Goal: Information Seeking & Learning: Understand process/instructions

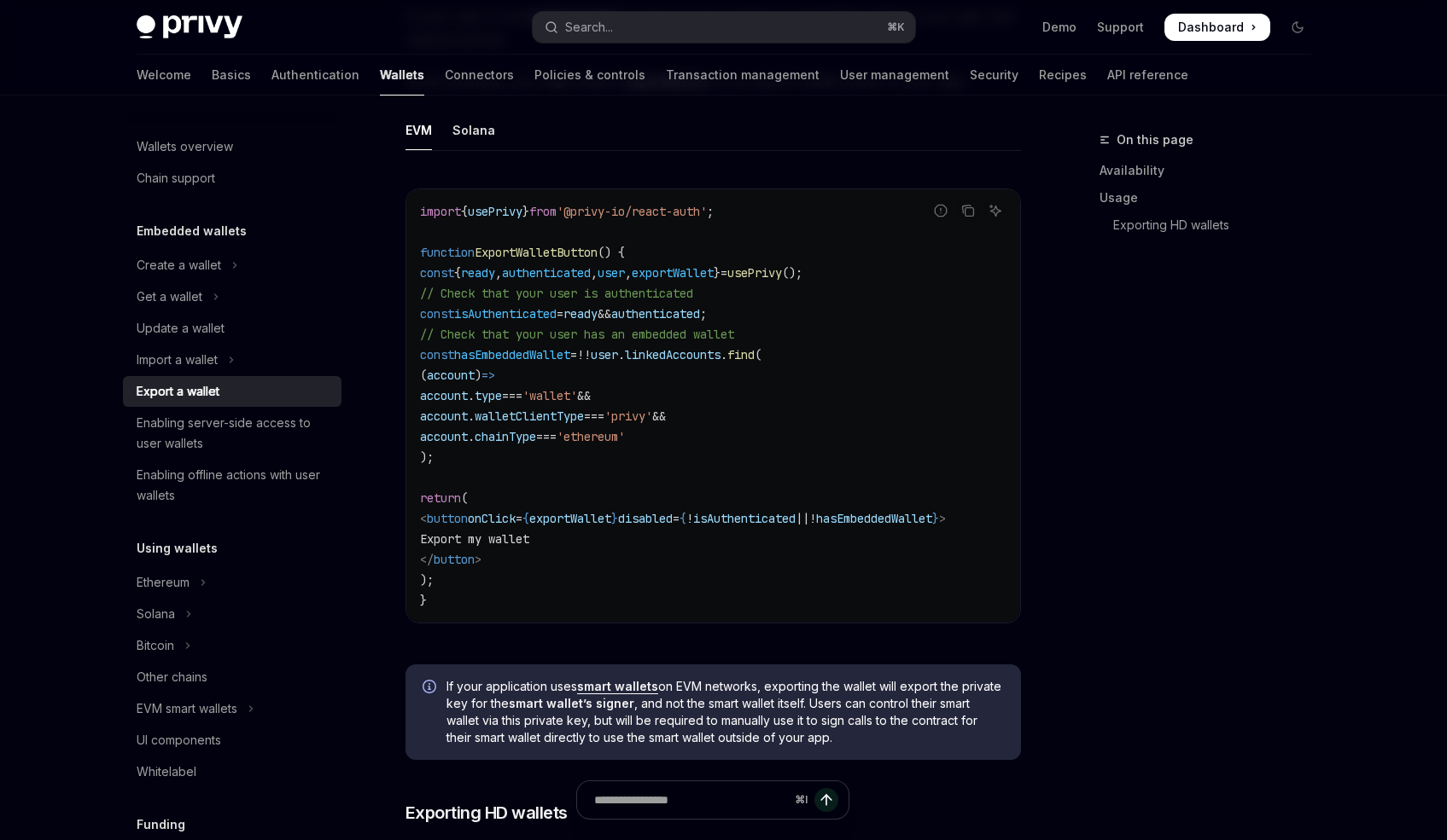
scroll to position [1074, 0]
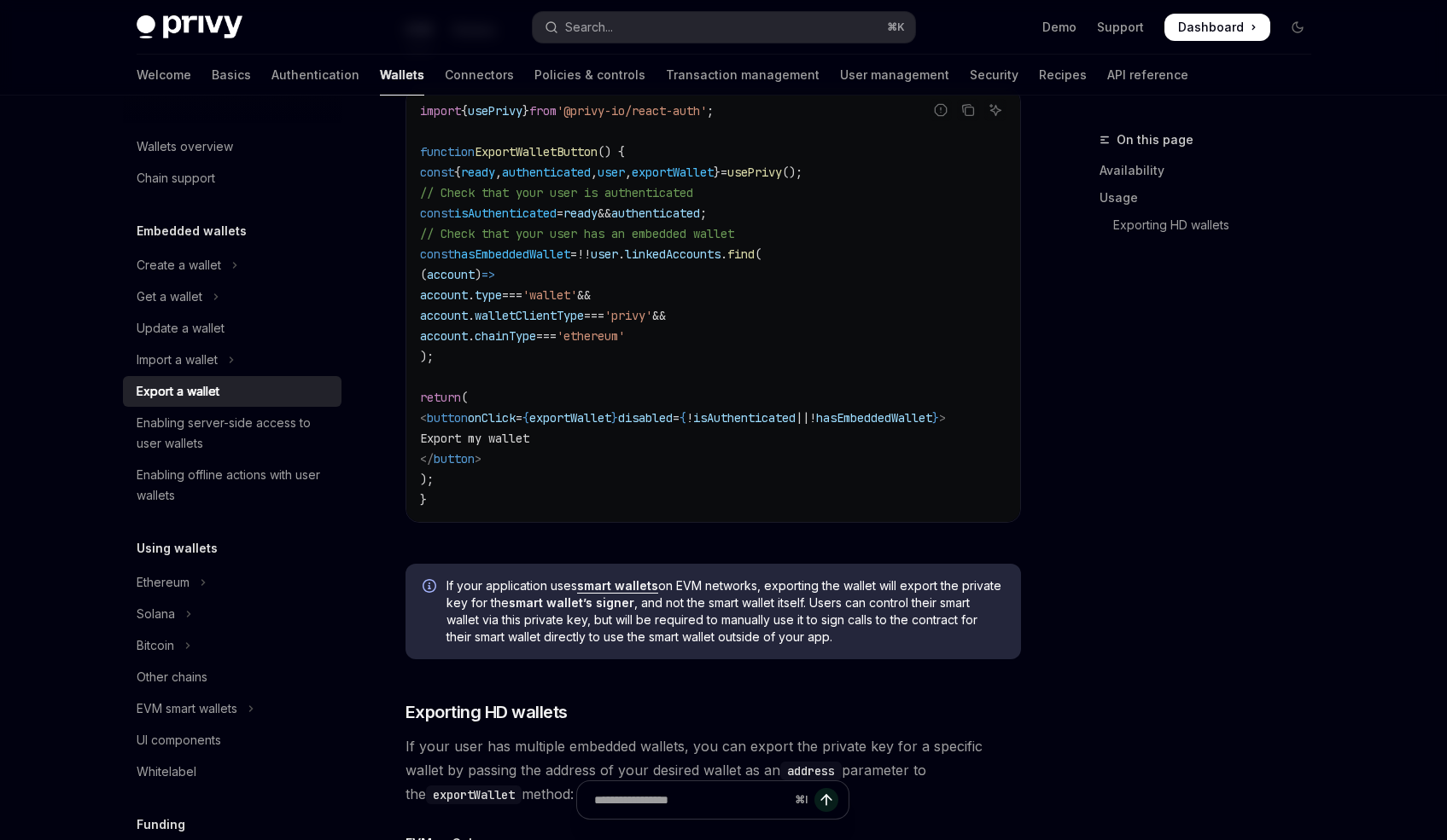
click at [1175, 372] on div "On this page Availability Usage Exporting HD wallets" at bounding box center [1194, 485] width 259 height 711
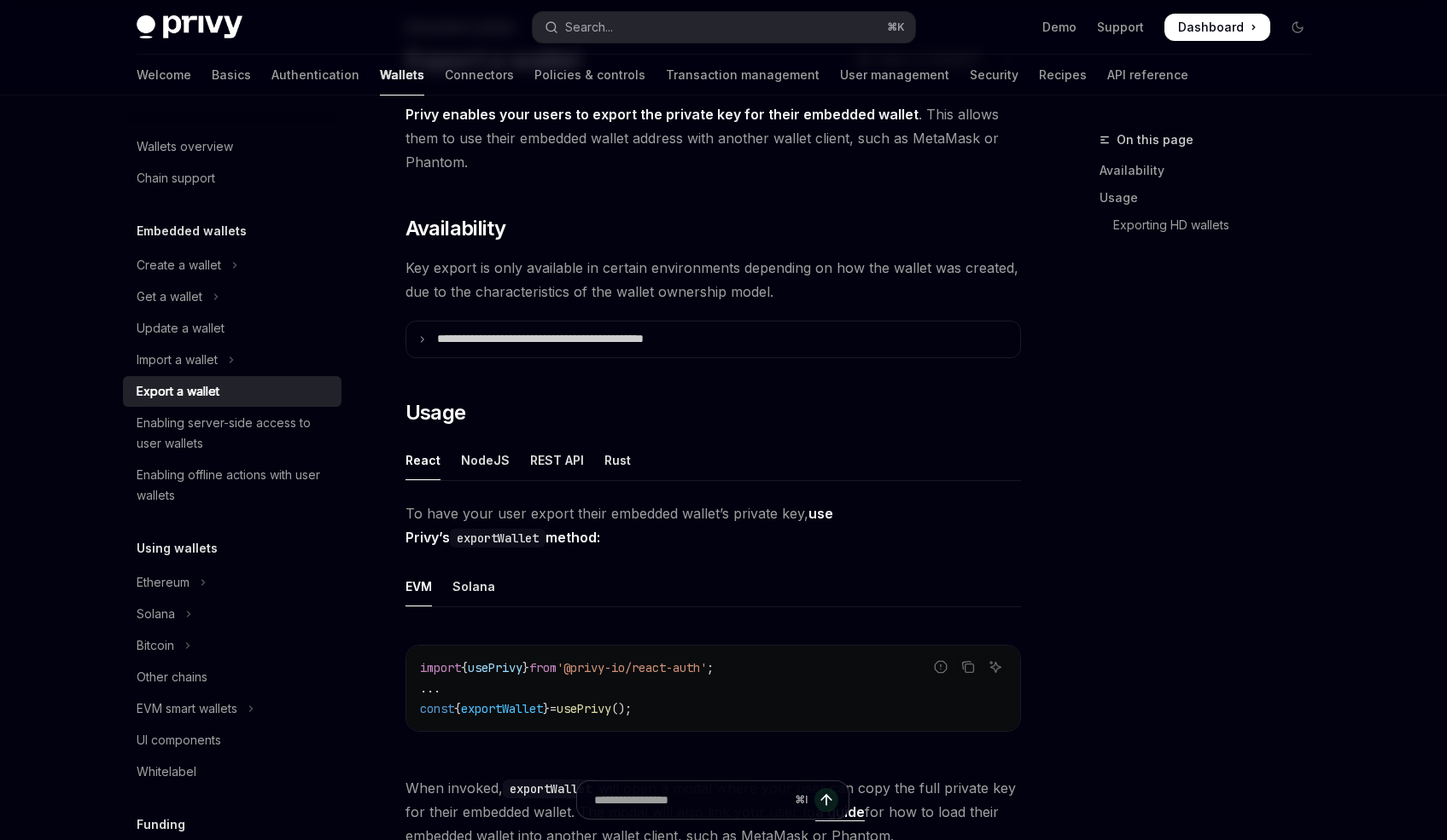
scroll to position [0, 0]
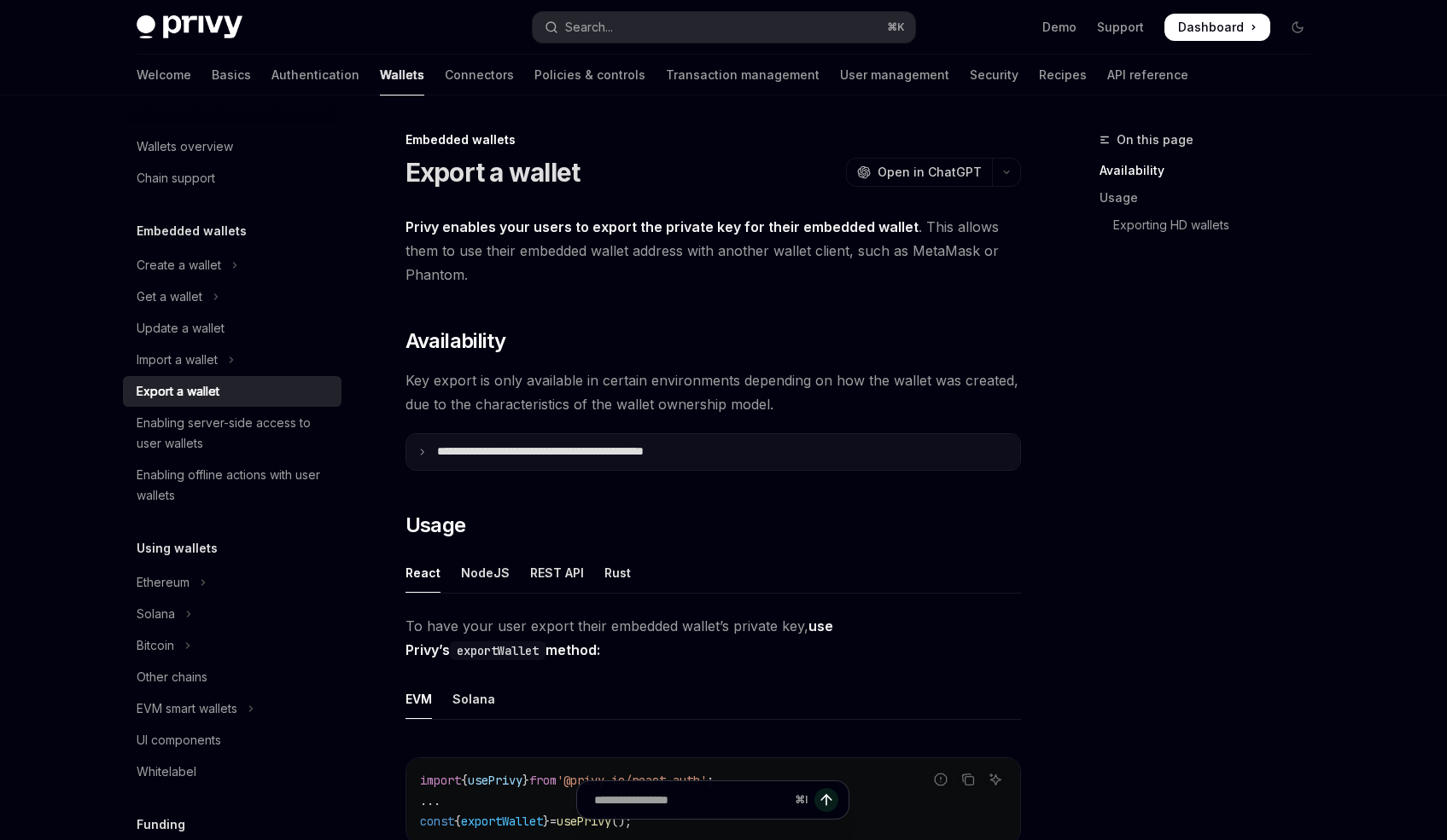
click at [411, 436] on summary "**********" at bounding box center [713, 452] width 614 height 35
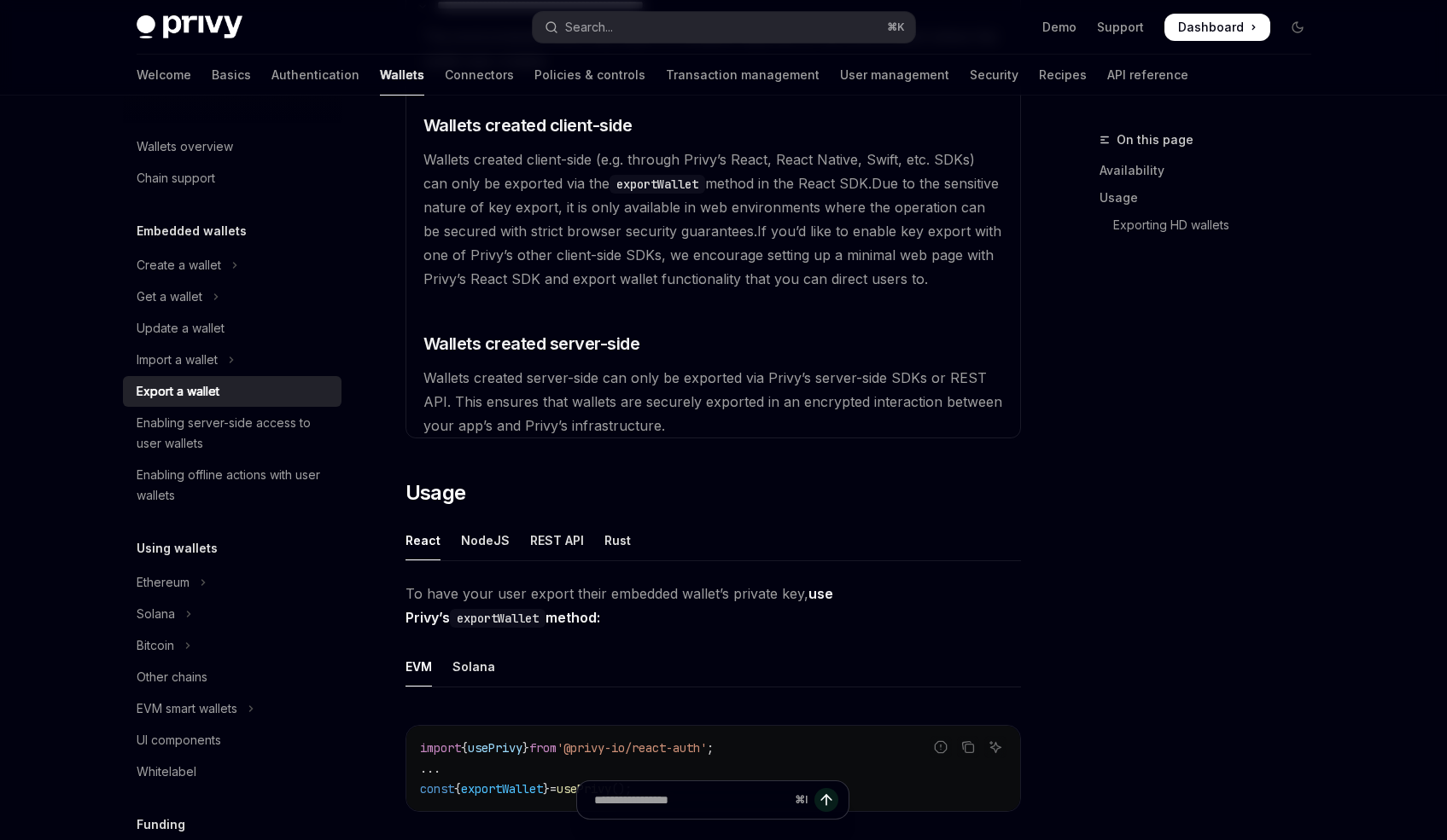
scroll to position [604, 0]
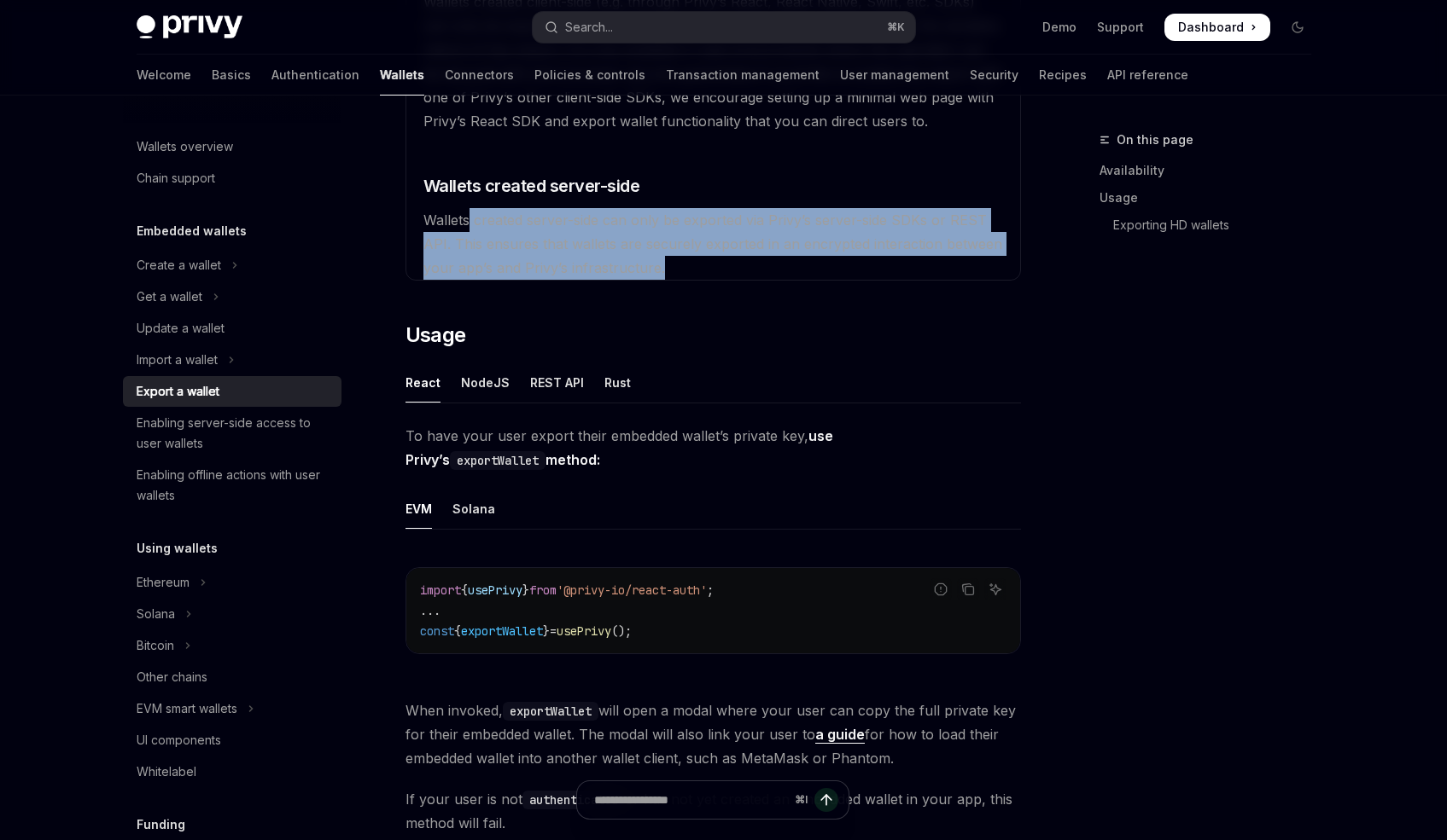
drag, startPoint x: 533, startPoint y: 215, endPoint x: 754, endPoint y: 264, distance: 226.4
click at [728, 257] on available\ "The environments where key export is available depends on the environment where…" at bounding box center [713, 73] width 593 height 414
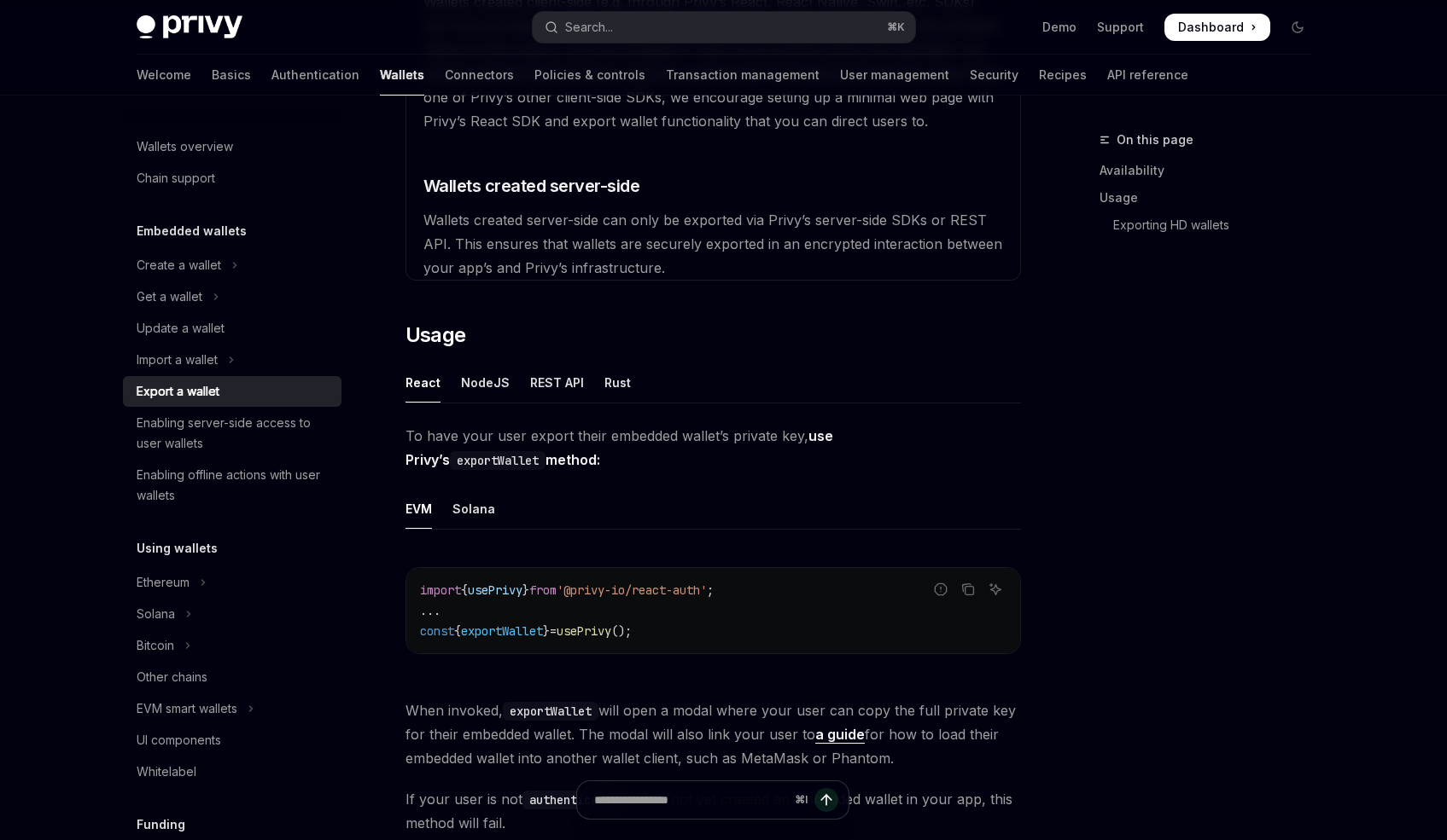
click at [761, 300] on div "**********" at bounding box center [713, 818] width 616 height 2415
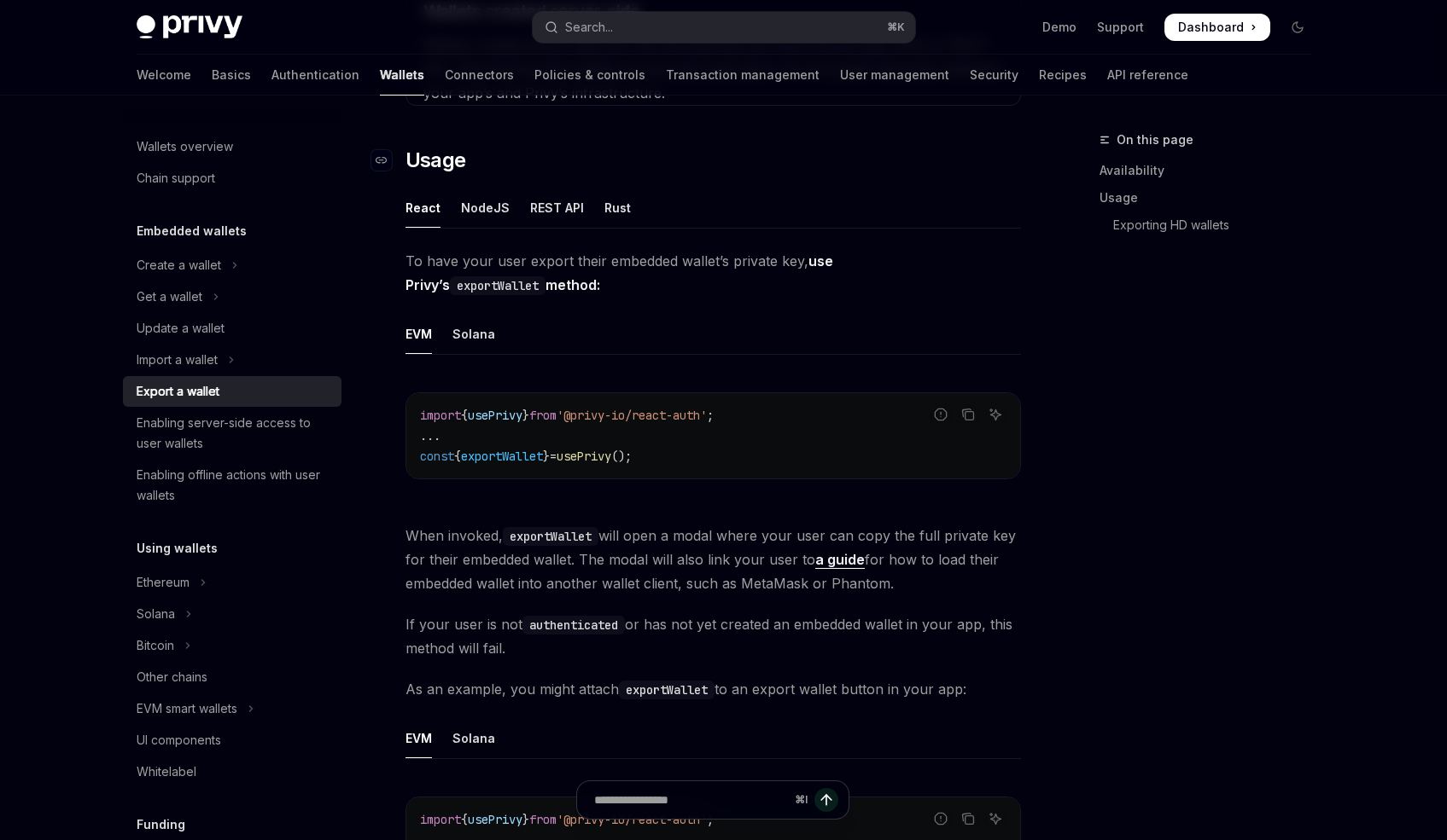
scroll to position [934, 0]
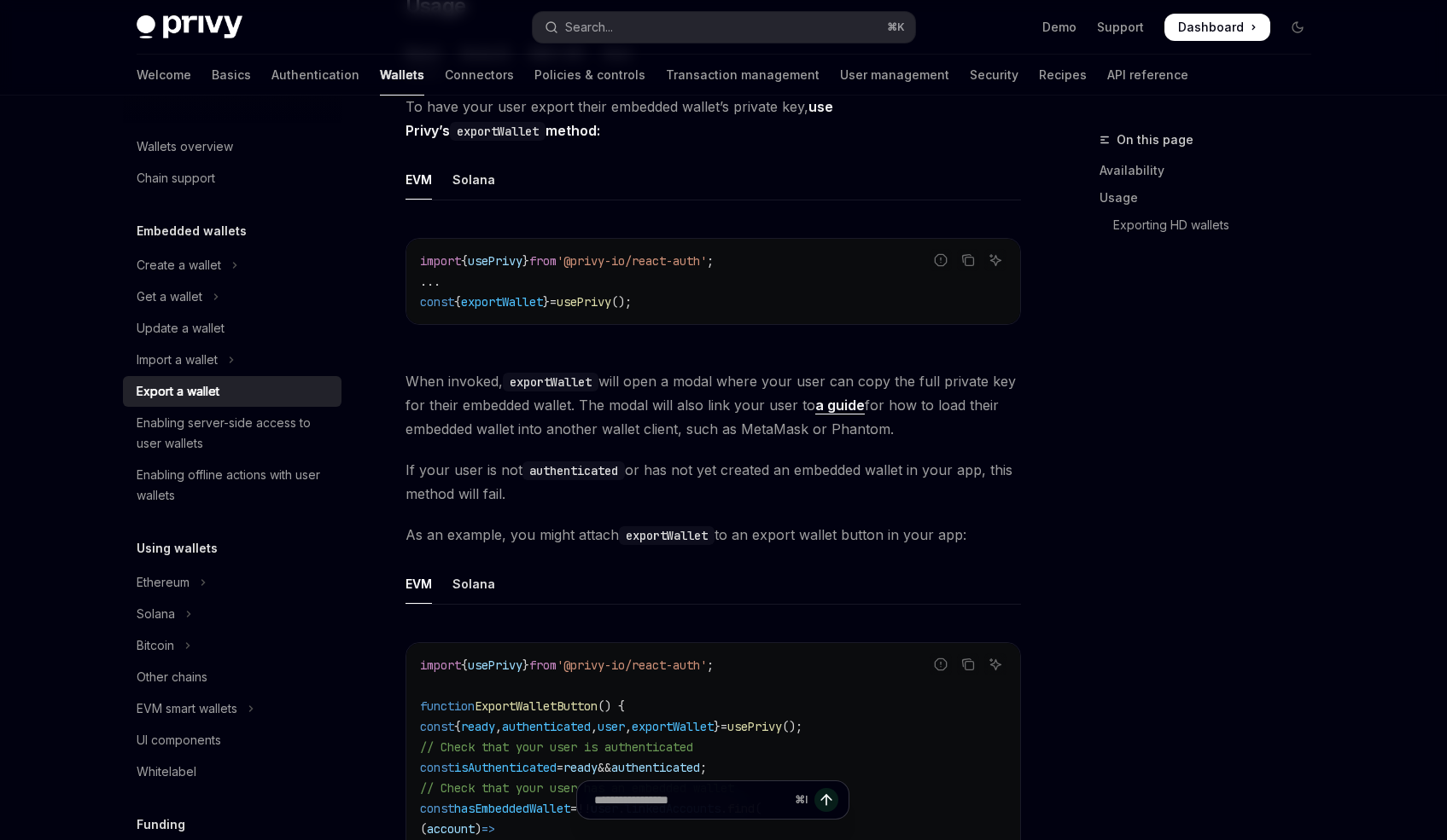
click at [492, 288] on code "import { usePrivy } from '@privy-io/react-auth' ; ... const { exportWallet } = …" at bounding box center [713, 282] width 587 height 62
click at [494, 298] on span "exportWallet" at bounding box center [502, 302] width 82 height 15
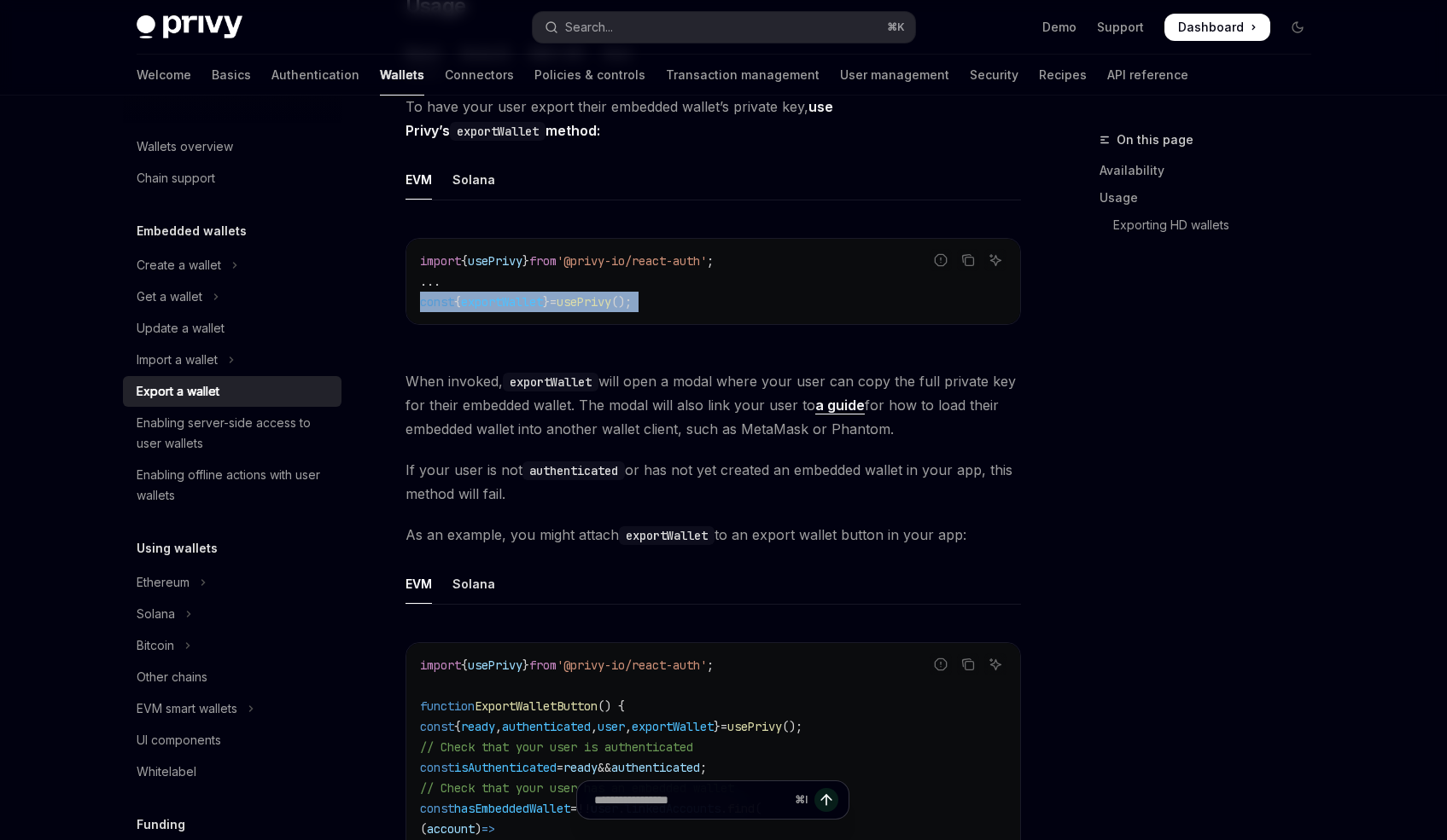
copy code "const { exportWallet } = usePrivy ();"
click at [657, 258] on span "'@privy-io/react-auth'" at bounding box center [631, 261] width 150 height 15
click at [467, 265] on span "{" at bounding box center [465, 261] width 7 height 15
click at [500, 257] on span "usePrivy" at bounding box center [495, 261] width 55 height 15
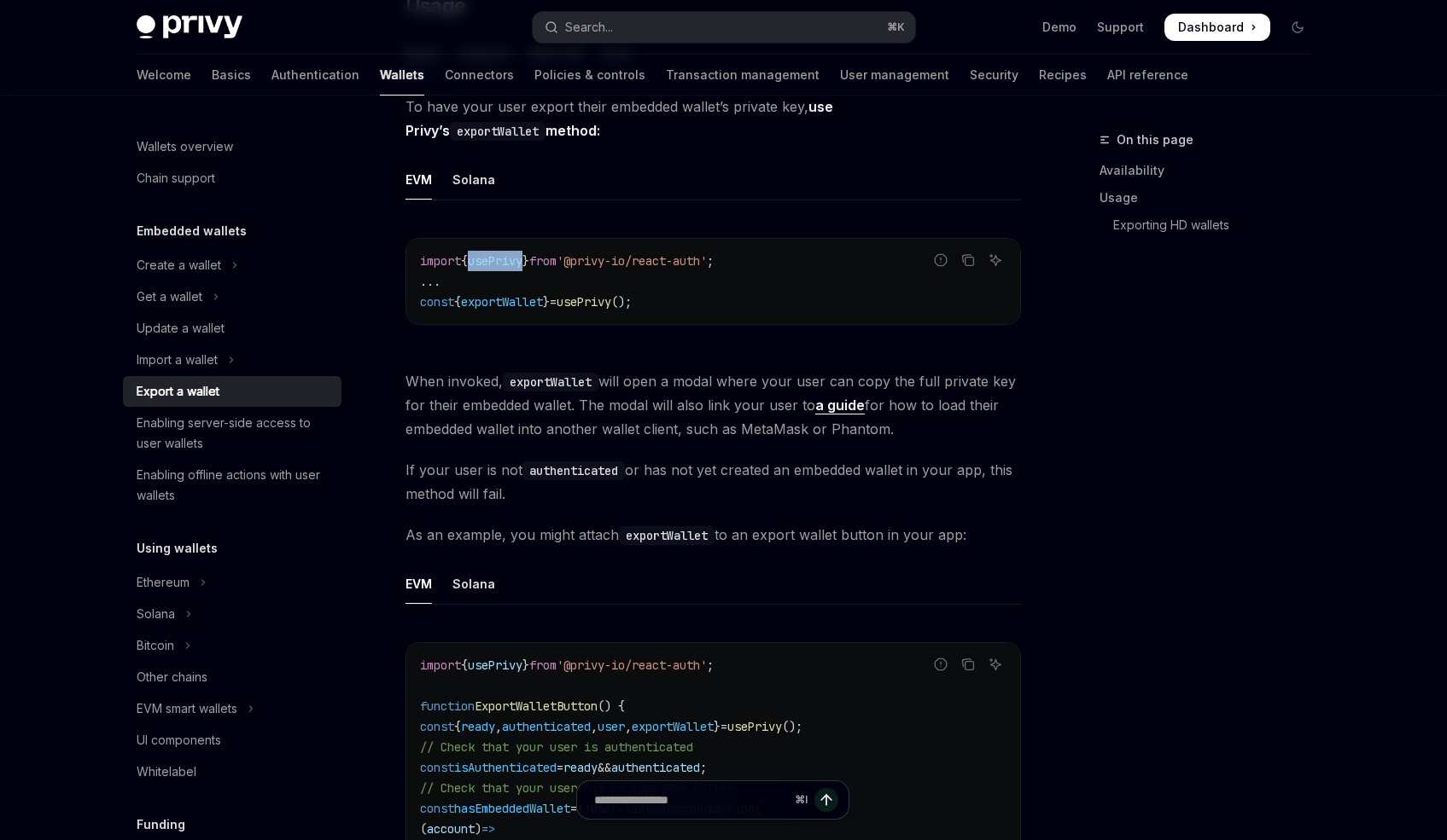
copy span "usePrivy"
click at [490, 295] on span "exportWallet" at bounding box center [502, 302] width 82 height 15
copy span "exportWallet"
